Goal: Find specific page/section: Find specific page/section

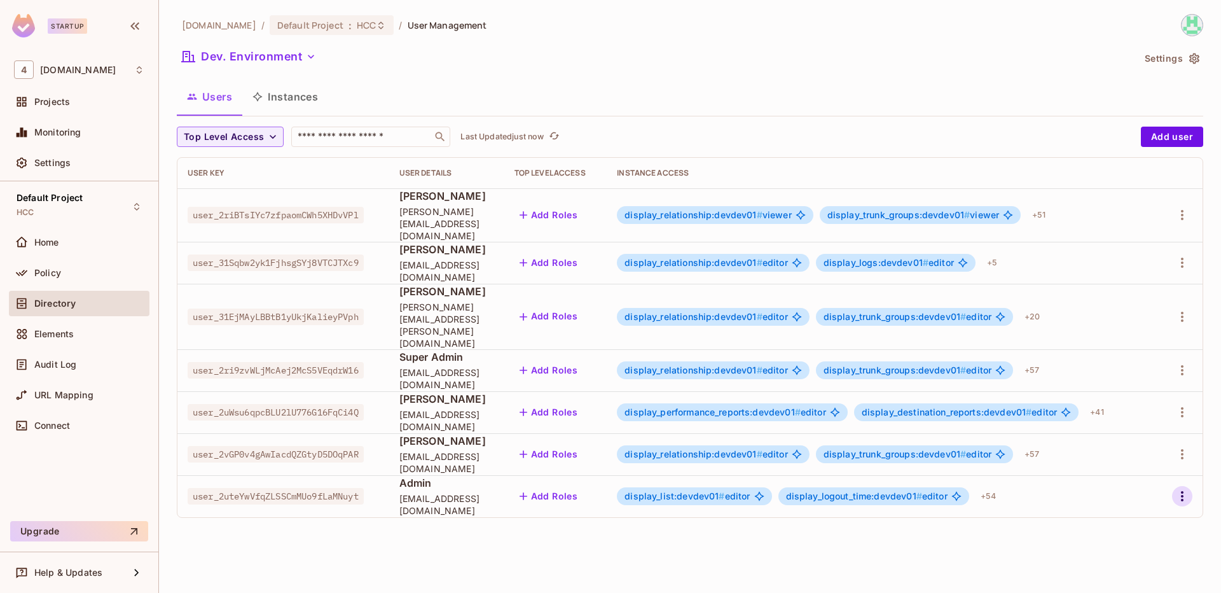
click at [1179, 489] on icon "button" at bounding box center [1182, 496] width 15 height 15
click at [1140, 482] on li "Edit" at bounding box center [1127, 490] width 113 height 28
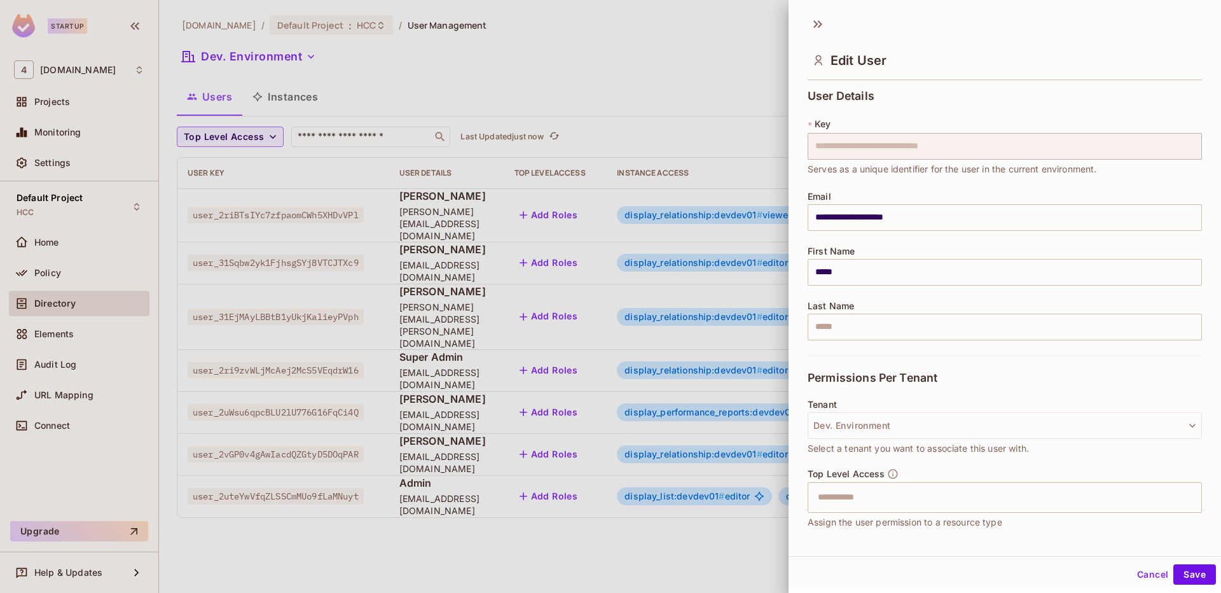
click at [767, 59] on div at bounding box center [610, 296] width 1221 height 593
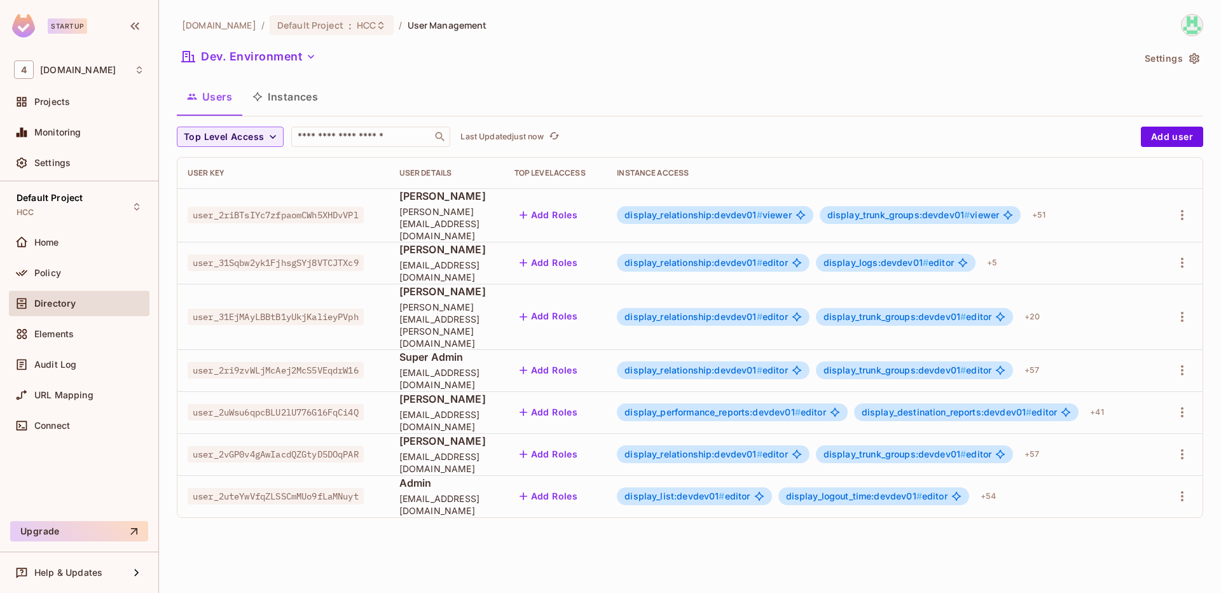
click at [559, 74] on div "46labs.com / Default Project : HCC / User Management Dev. Environment Settings …" at bounding box center [690, 271] width 1027 height 514
click at [78, 265] on div "Policy" at bounding box center [79, 272] width 130 height 15
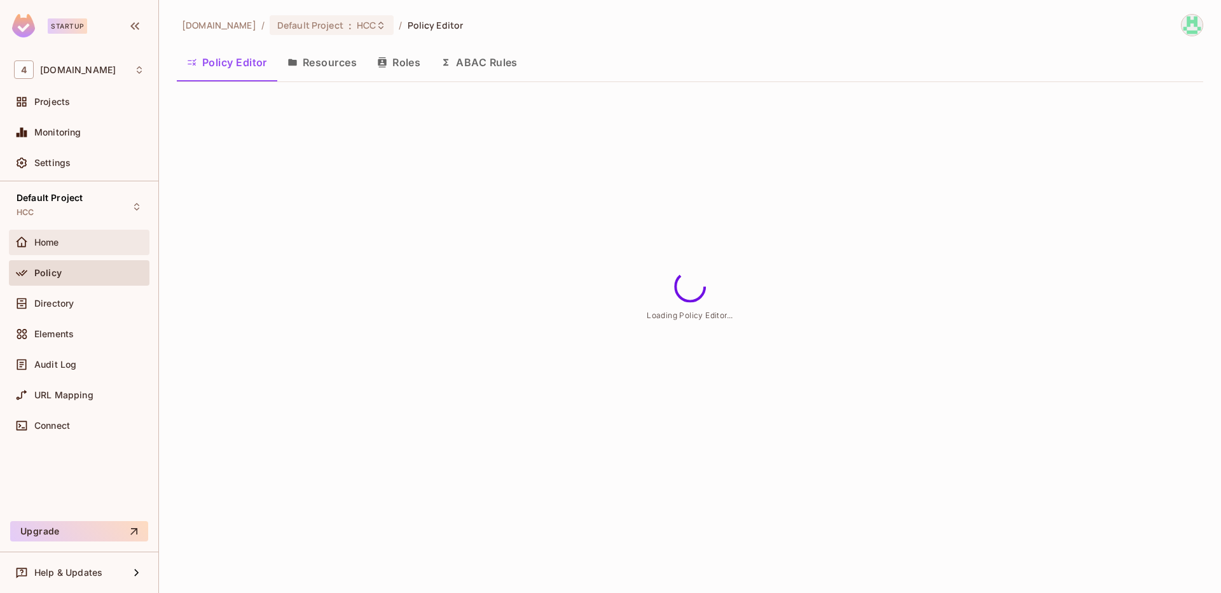
click at [68, 248] on div "Home" at bounding box center [79, 242] width 130 height 15
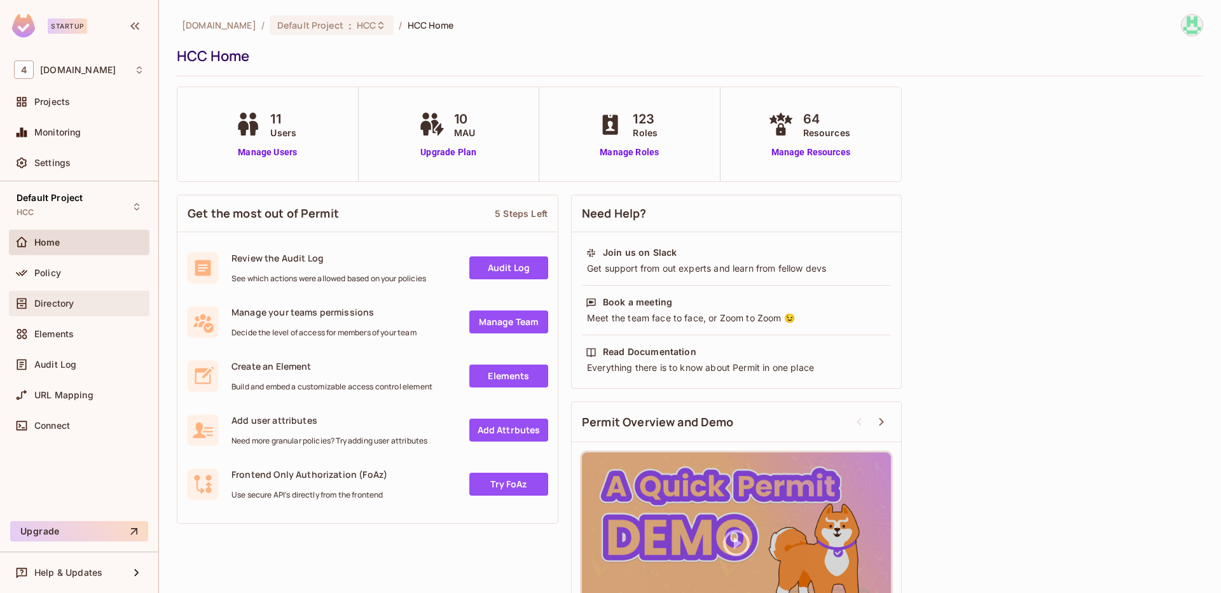
click at [90, 309] on div "Directory" at bounding box center [79, 303] width 130 height 15
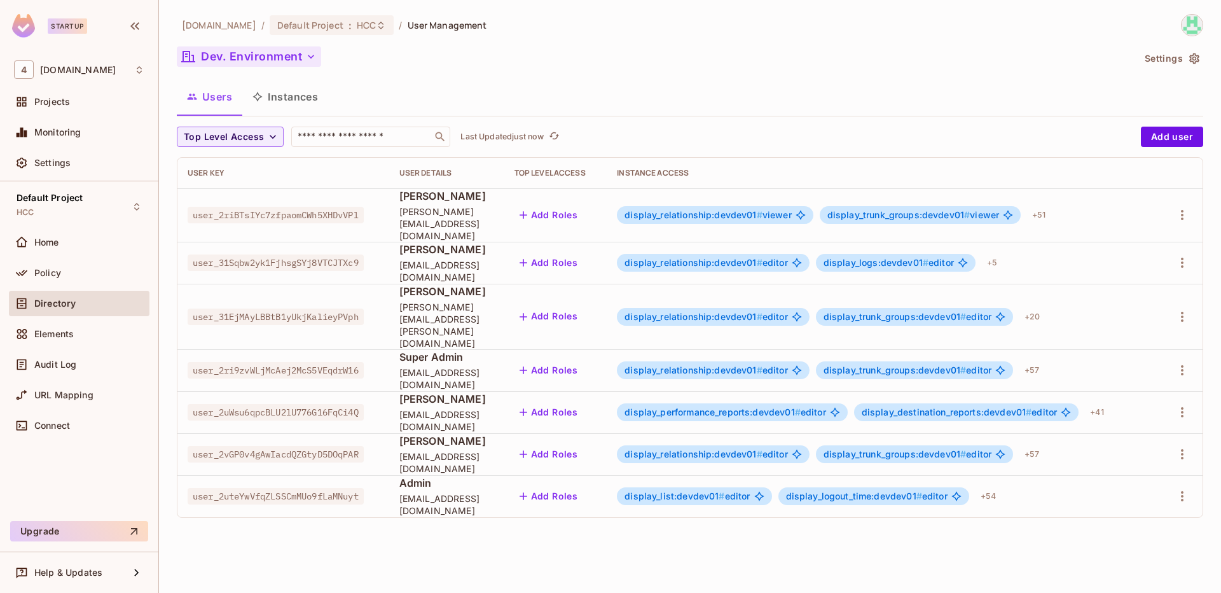
click at [296, 57] on button "Dev. Environment" at bounding box center [249, 56] width 144 height 20
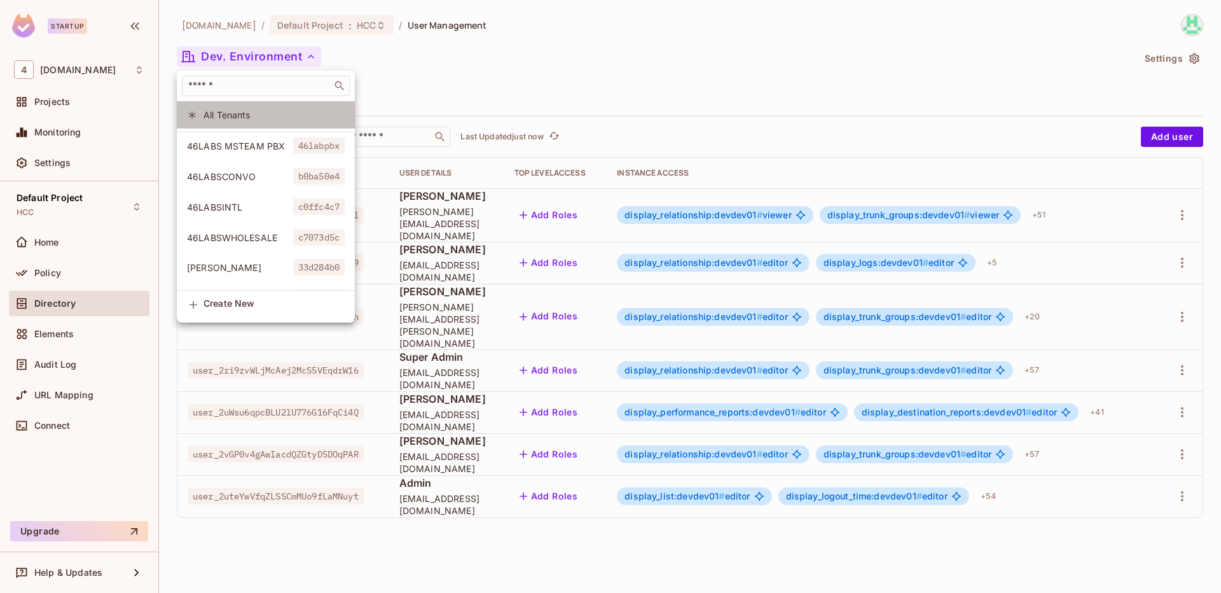
click at [284, 113] on span "All Tenants" at bounding box center [274, 115] width 141 height 12
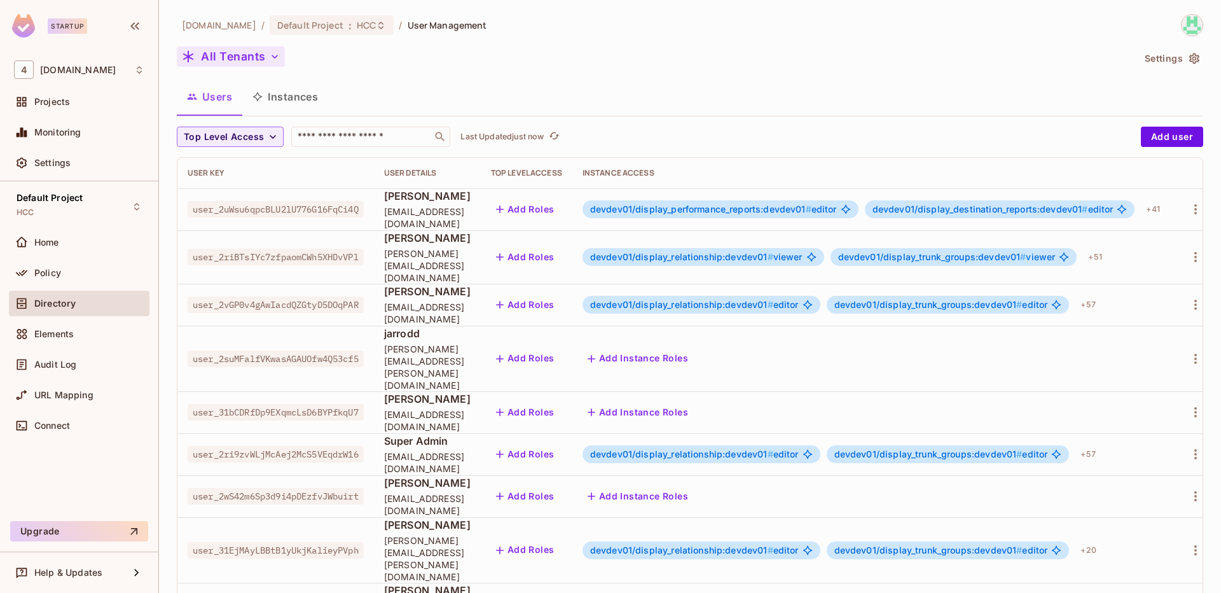
click at [243, 65] on button "All Tenants" at bounding box center [231, 56] width 108 height 20
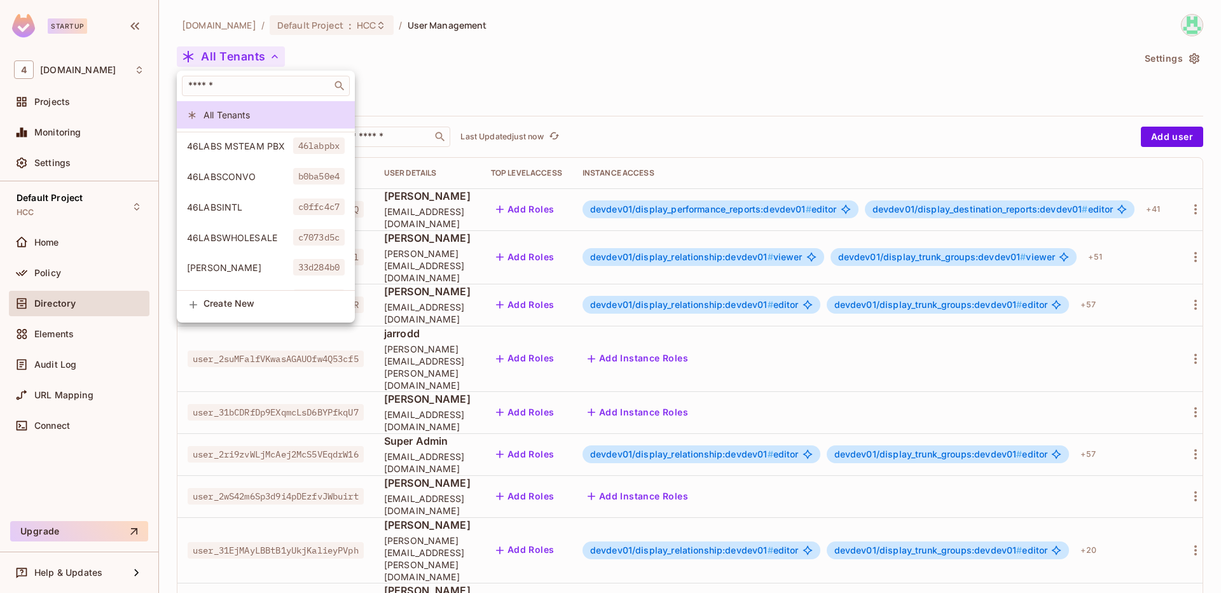
click at [458, 73] on div at bounding box center [610, 296] width 1221 height 593
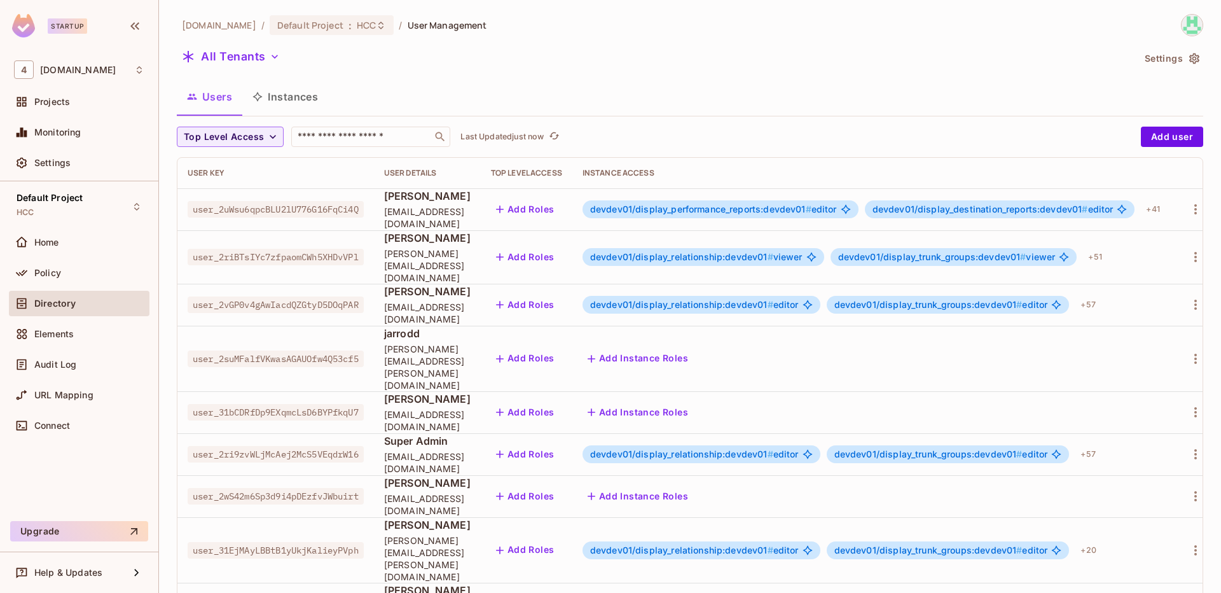
click at [458, 73] on div "46labs.com / Default Project : HCC / User Management All Tenants Settings Users…" at bounding box center [690, 387] width 1027 height 747
click at [250, 52] on button "All Tenants" at bounding box center [231, 56] width 108 height 20
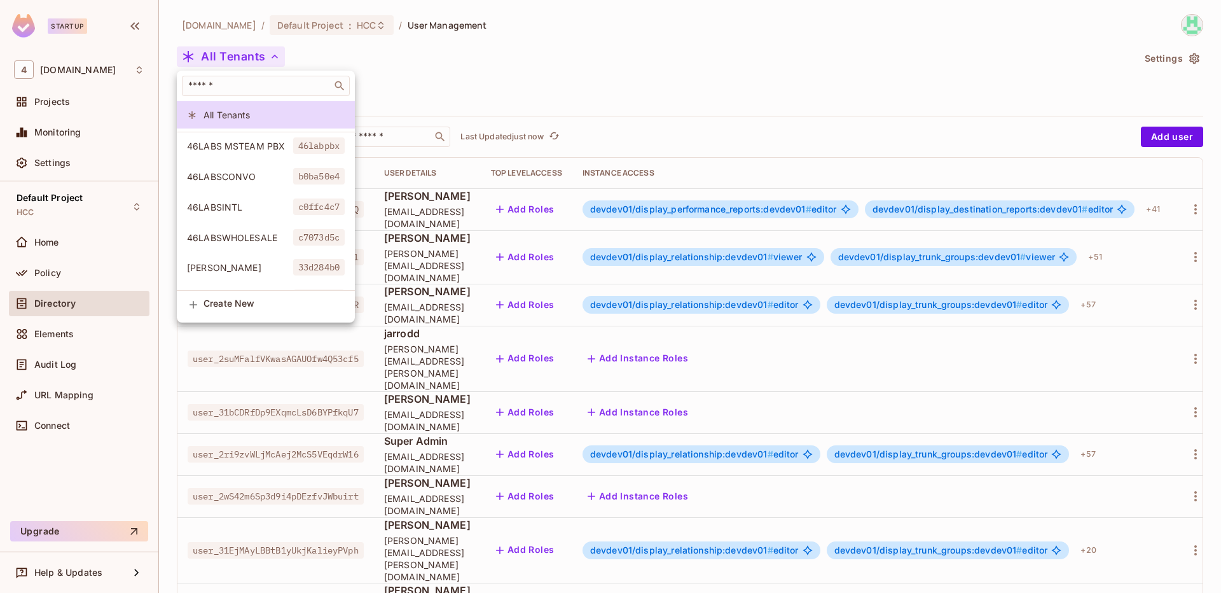
click at [495, 92] on div at bounding box center [610, 296] width 1221 height 593
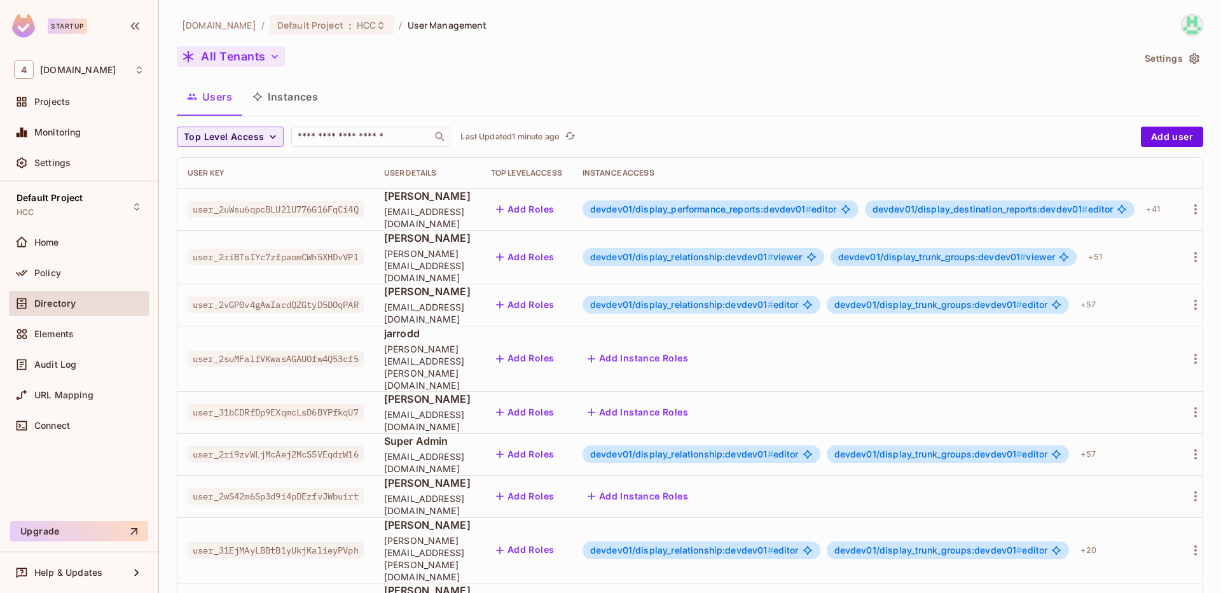
click at [265, 57] on button "All Tenants" at bounding box center [231, 56] width 108 height 20
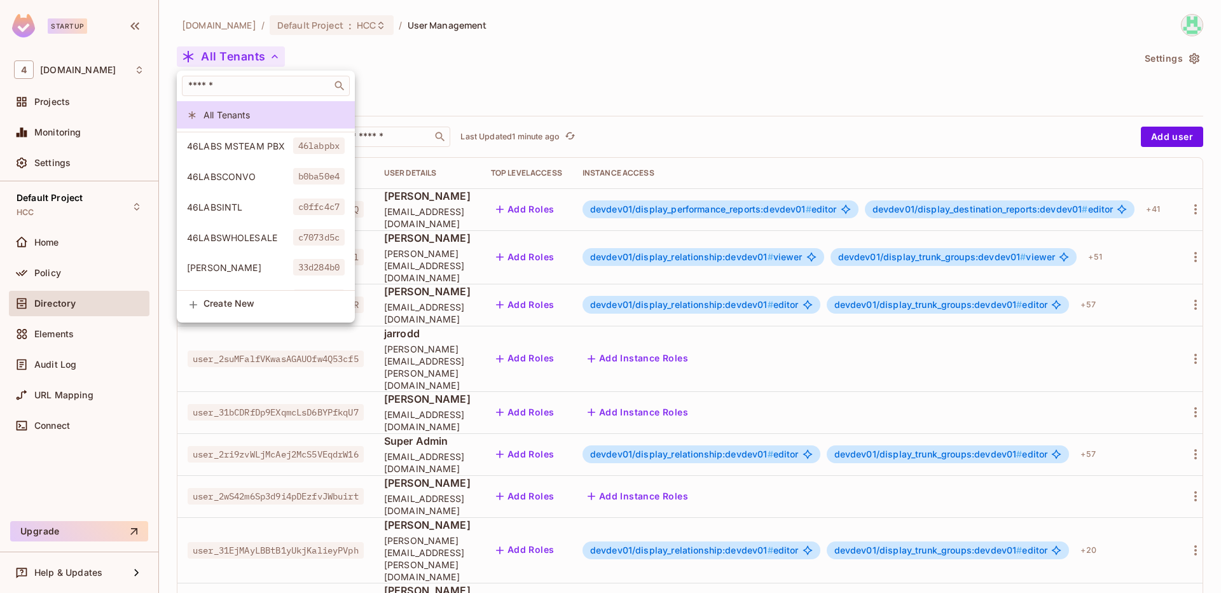
click at [681, 59] on div at bounding box center [610, 296] width 1221 height 593
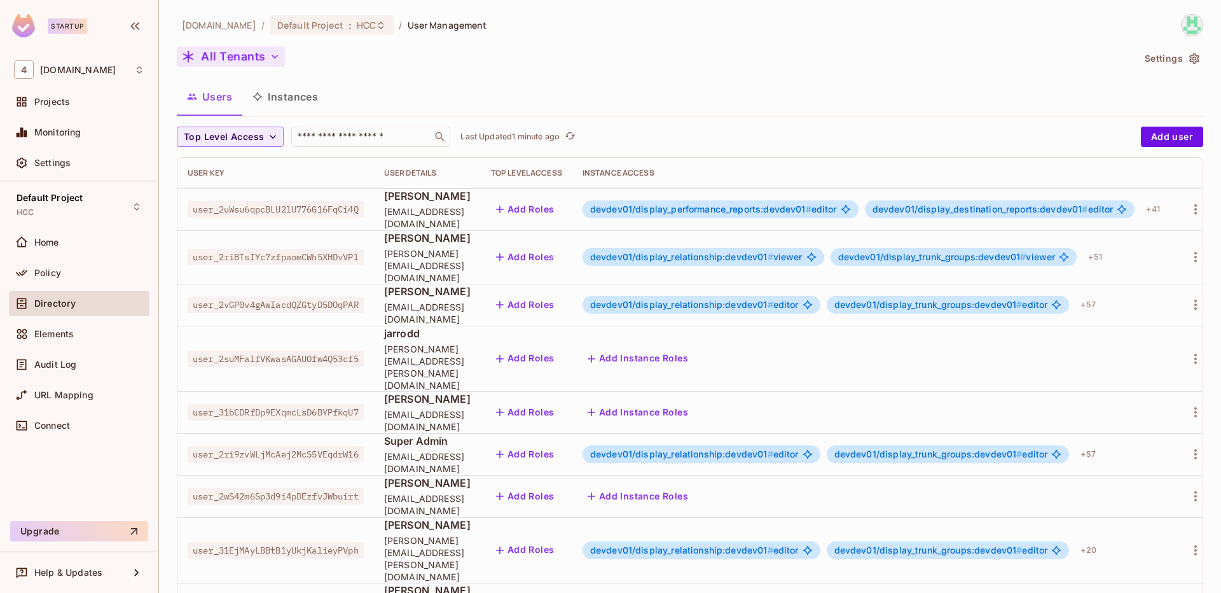
click at [263, 52] on button "All Tenants" at bounding box center [231, 56] width 108 height 20
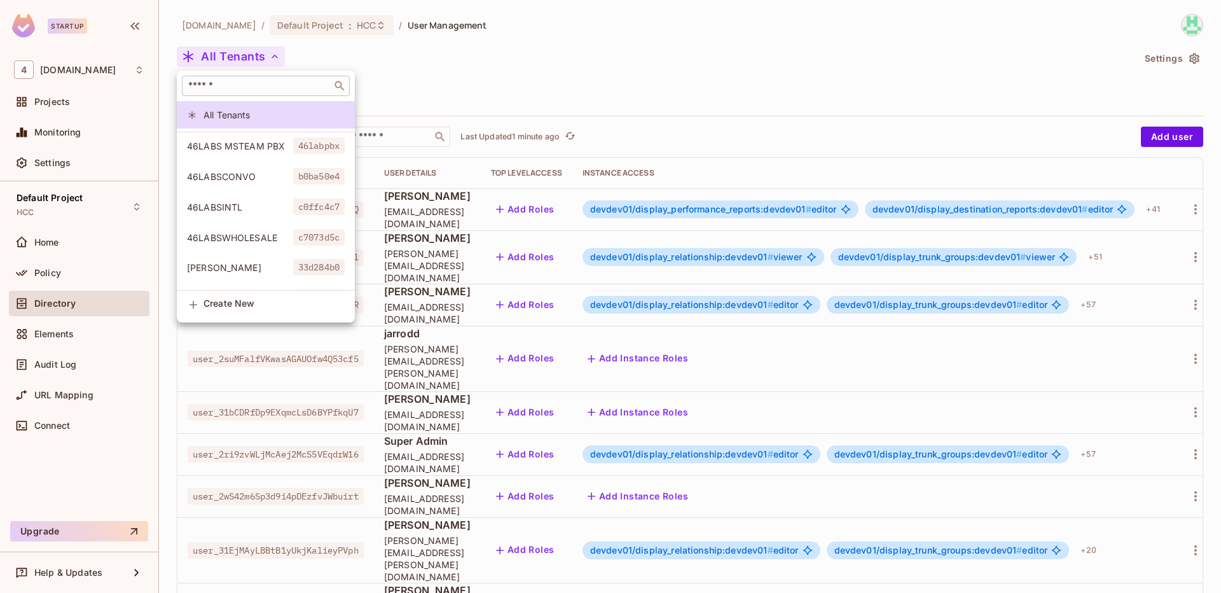
click at [235, 93] on div "​" at bounding box center [266, 86] width 168 height 20
type input "***"
click at [288, 240] on span "Dev. Environment" at bounding box center [240, 238] width 106 height 12
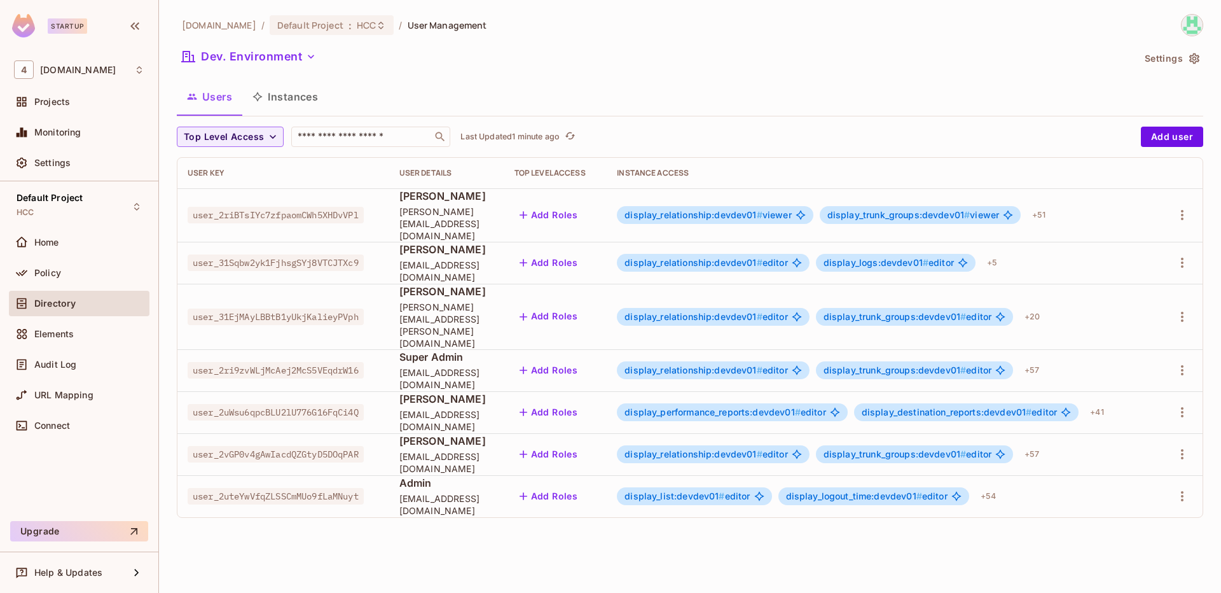
click at [316, 446] on span "user_2vGP0v4gAwIacdQZGtyD5DOqPAR" at bounding box center [276, 454] width 176 height 17
copy span "user_2vGP0v4gAwIacdQZGtyD5DOqPAR"
click at [312, 60] on icon "button" at bounding box center [311, 56] width 13 height 13
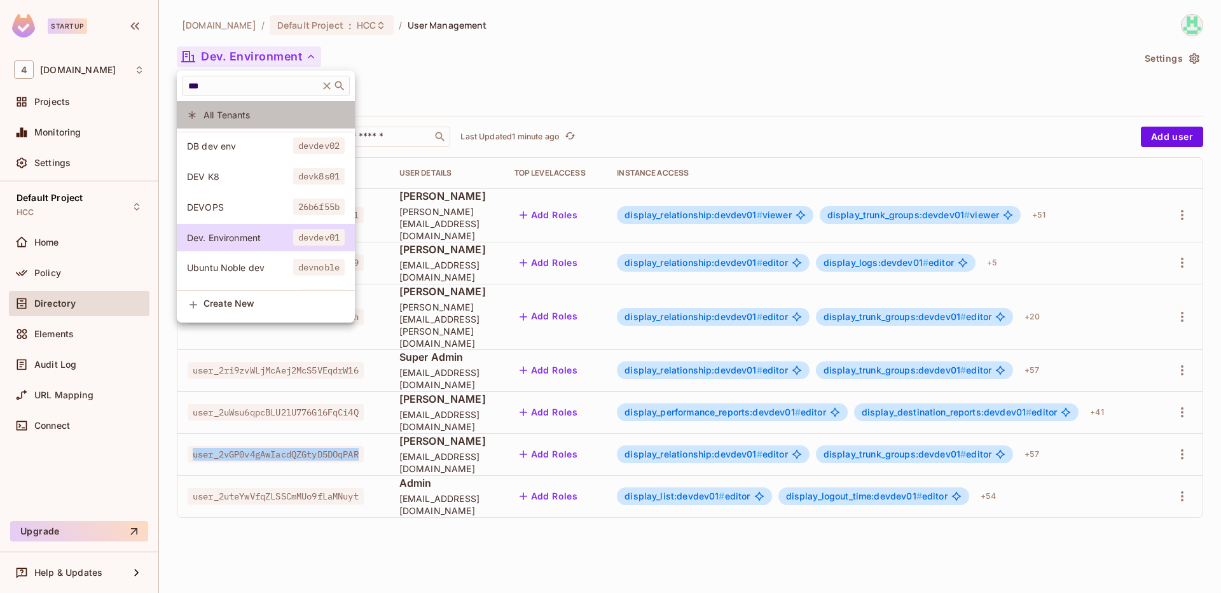
click at [251, 115] on span "All Tenants" at bounding box center [274, 115] width 141 height 12
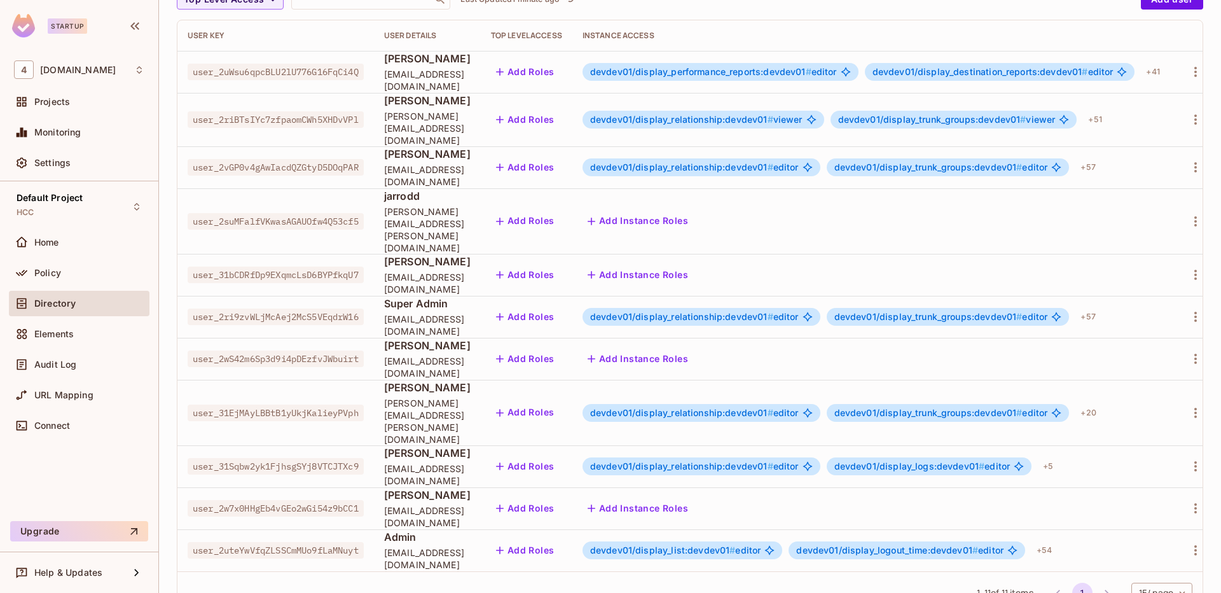
scroll to position [119, 0]
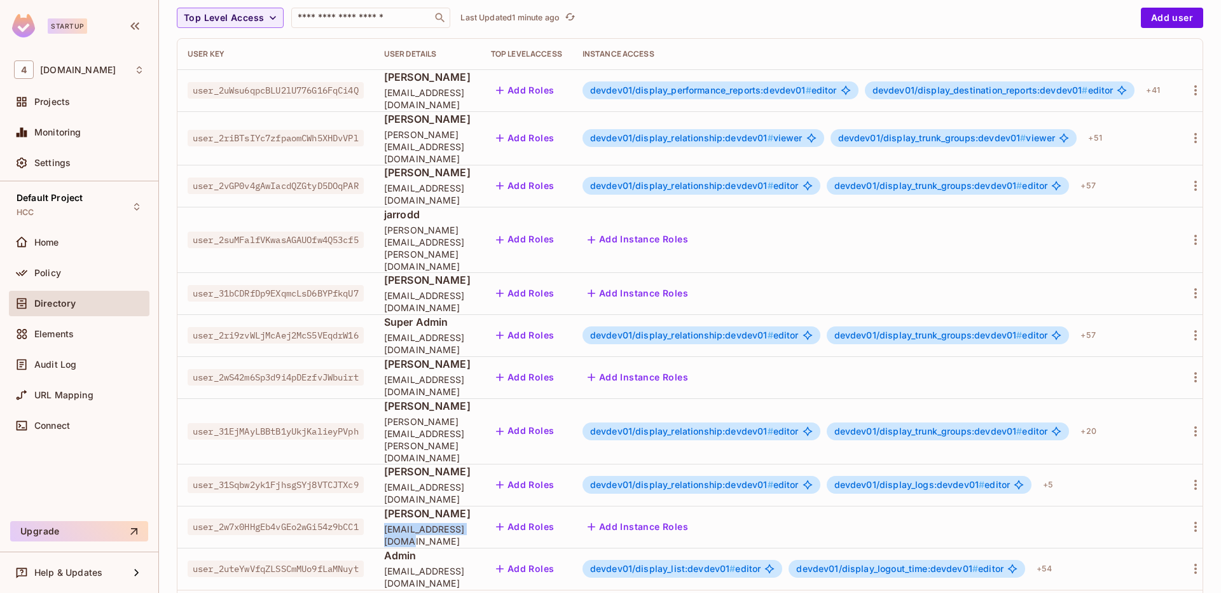
drag, startPoint x: 388, startPoint y: 476, endPoint x: 514, endPoint y: 476, distance: 126.0
click at [481, 506] on td "Syed Usama usama.ali@46labs.com" at bounding box center [427, 527] width 107 height 42
drag, startPoint x: 393, startPoint y: 265, endPoint x: 502, endPoint y: 272, distance: 109.6
click at [471, 289] on span "usama.ali@gmail.com" at bounding box center [427, 301] width 87 height 24
drag, startPoint x: 492, startPoint y: 475, endPoint x: 383, endPoint y: 474, distance: 109.4
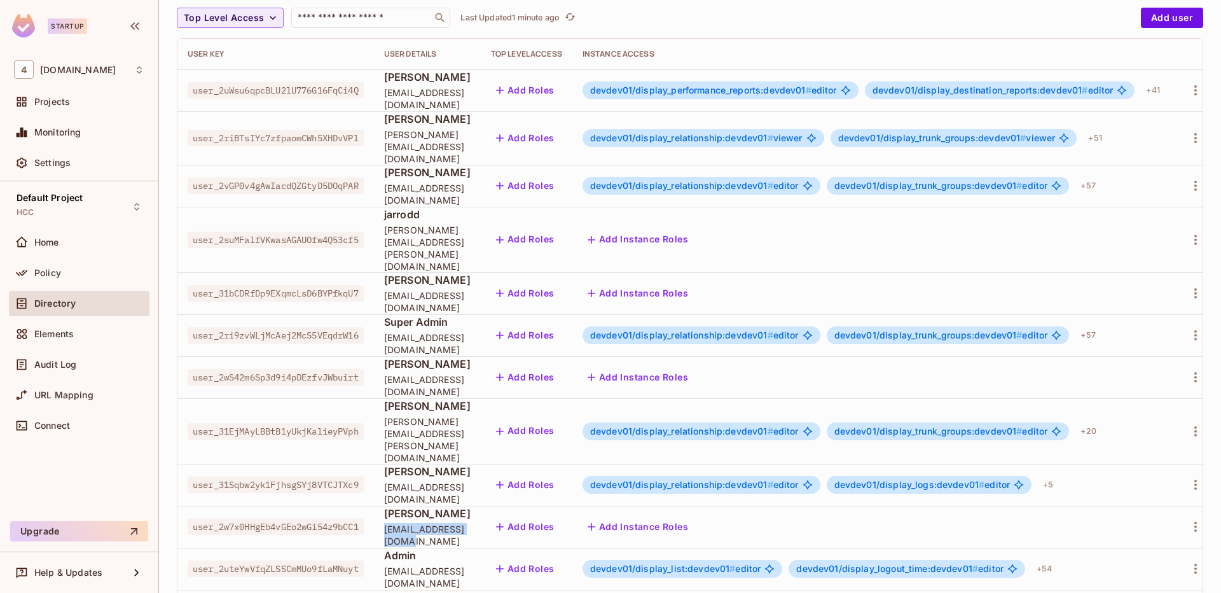
click at [383, 506] on td "Syed Usama usama.ali@46labs.com" at bounding box center [427, 527] width 107 height 42
drag, startPoint x: 389, startPoint y: 267, endPoint x: 506, endPoint y: 274, distance: 117.2
click at [481, 274] on td "usama ali usama.ali@gmail.com" at bounding box center [427, 293] width 107 height 42
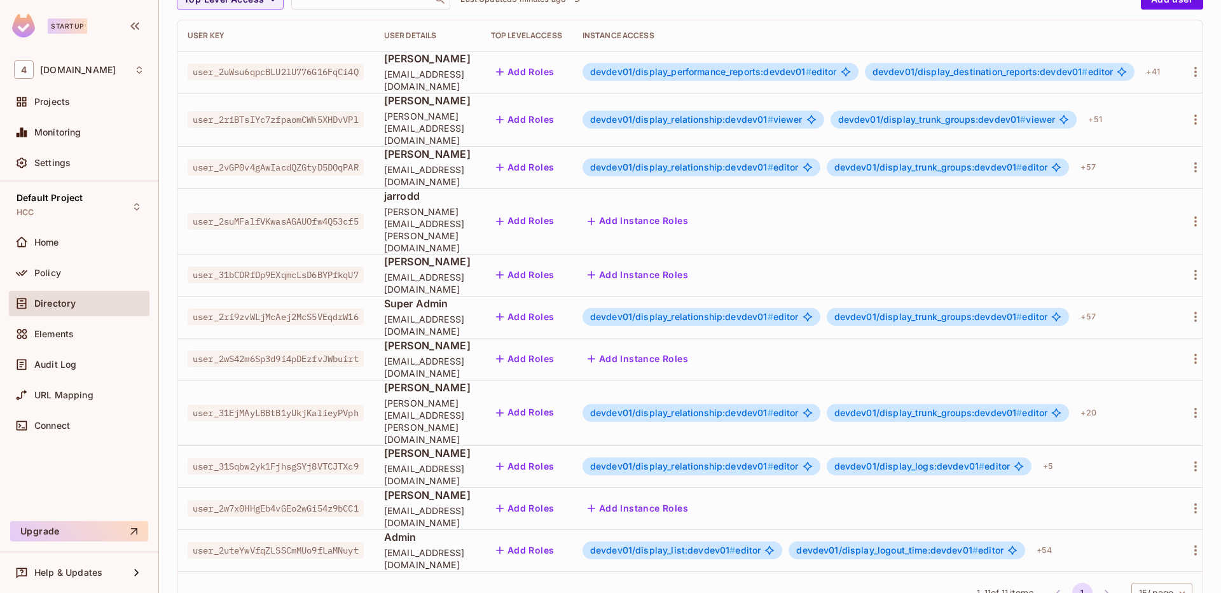
click at [449, 209] on span "jarrod.baumann@46labs.com" at bounding box center [427, 229] width 87 height 48
